Goal: Transaction & Acquisition: Purchase product/service

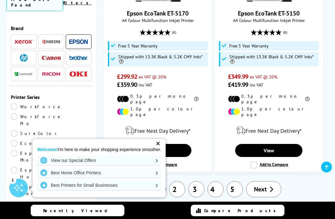
click at [158, 160] on link "View our Special Offers" at bounding box center [99, 160] width 124 height 10
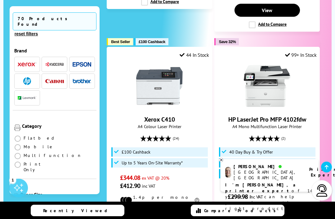
scroll to position [410, 0]
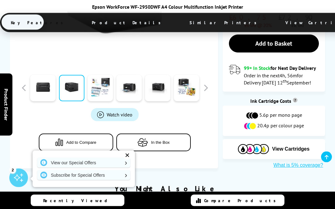
scroll to position [248, 0]
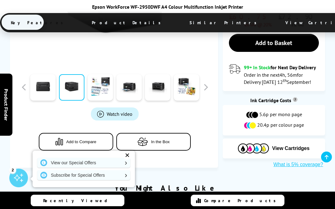
click at [294, 145] on span "View Cartridges" at bounding box center [291, 148] width 38 height 6
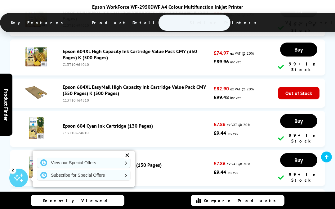
scroll to position [2551, 0]
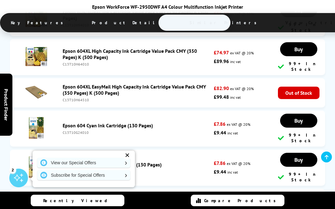
click at [105, 167] on link "View our Special Offers" at bounding box center [83, 163] width 93 height 10
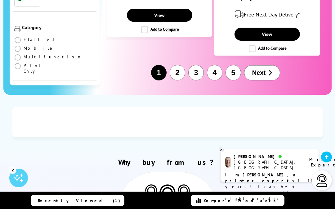
scroll to position [1635, 0]
